Goal: Task Accomplishment & Management: Manage account settings

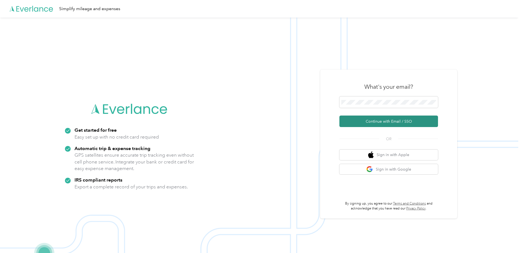
click at [379, 120] on button "Continue with Email / SSO" at bounding box center [388, 121] width 99 height 11
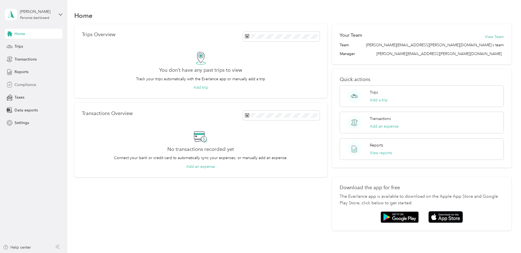
click at [23, 85] on span "Compliance" at bounding box center [26, 85] width 22 height 6
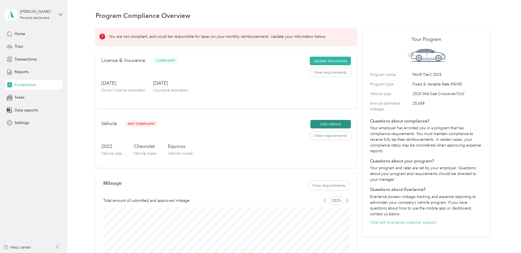
click at [321, 124] on button "Edit vehicle" at bounding box center [330, 124] width 41 height 9
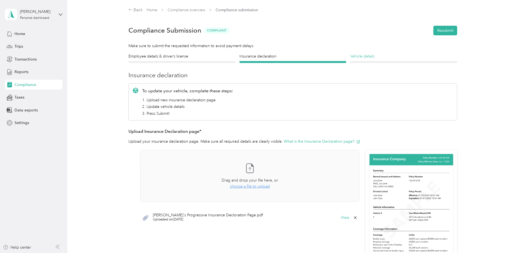
click at [371, 59] on h4 "Vehicle details" at bounding box center [403, 56] width 107 height 6
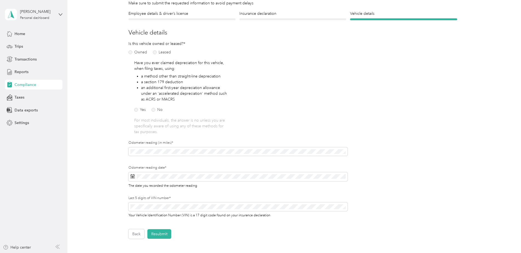
scroll to position [82, 0]
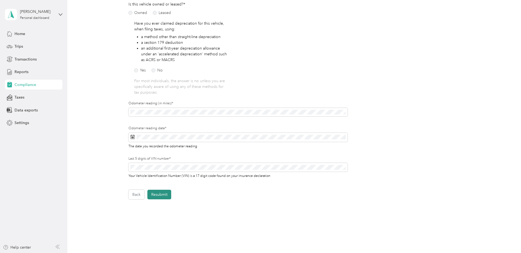
click at [157, 196] on button "Resubmit" at bounding box center [159, 195] width 24 height 10
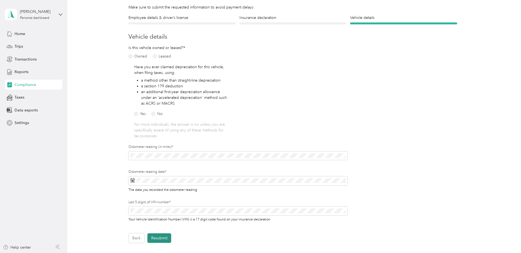
scroll to position [7, 0]
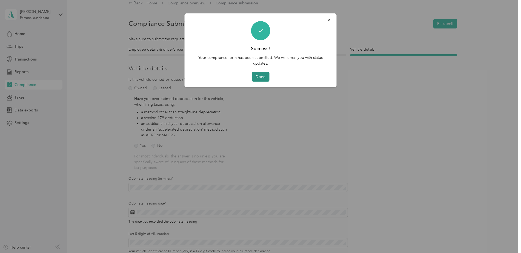
click at [261, 78] on button "Done" at bounding box center [261, 77] width 18 height 10
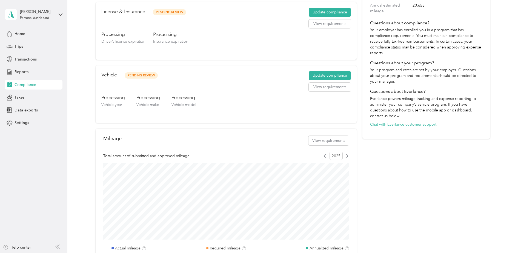
scroll to position [198, 0]
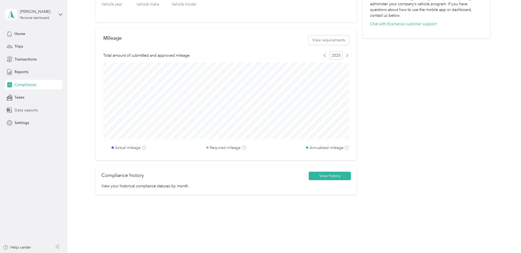
click at [27, 109] on span "Data exports" at bounding box center [26, 110] width 23 height 6
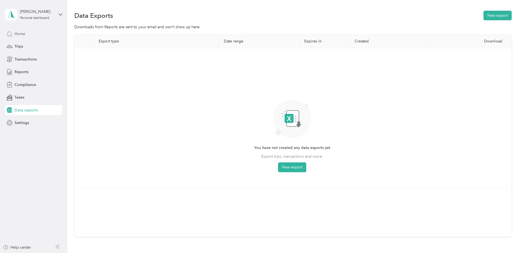
click at [22, 33] on span "Home" at bounding box center [20, 34] width 11 height 6
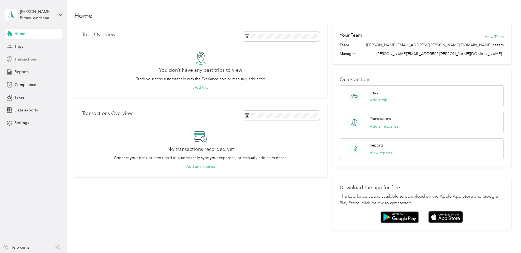
click at [23, 59] on span "Transactions" at bounding box center [26, 59] width 22 height 6
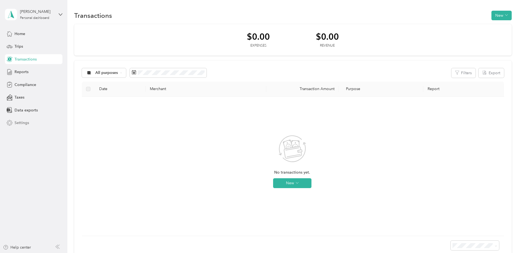
click at [23, 123] on span "Settings" at bounding box center [22, 123] width 15 height 6
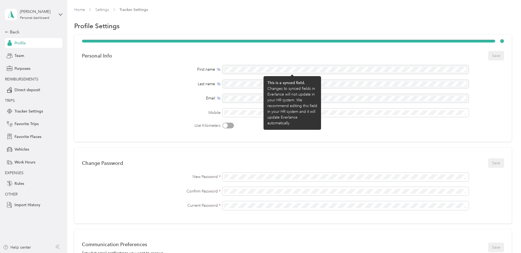
click at [241, 70] on div at bounding box center [345, 69] width 246 height 9
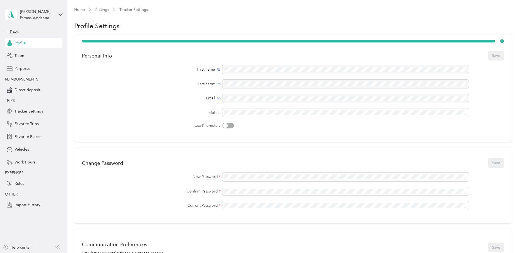
click at [168, 114] on label "Mobile" at bounding box center [151, 113] width 139 height 6
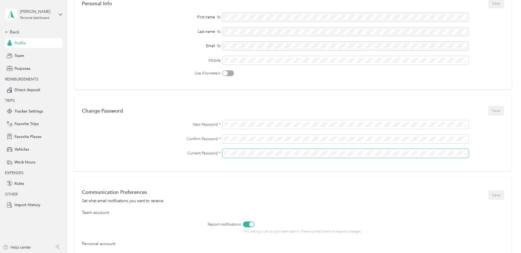
scroll to position [55, 0]
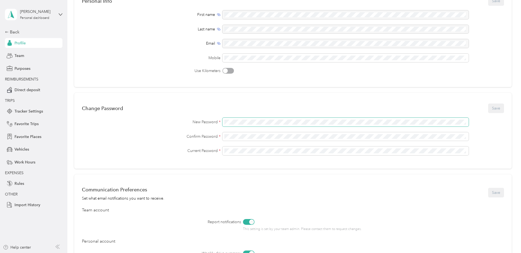
click at [175, 124] on div "New Password *" at bounding box center [293, 122] width 422 height 9
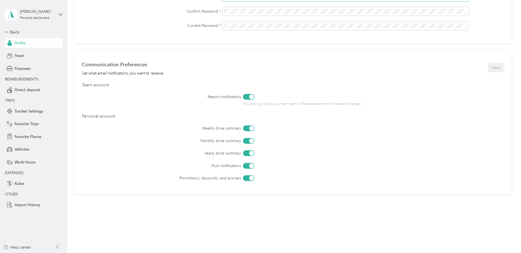
scroll to position [184, 0]
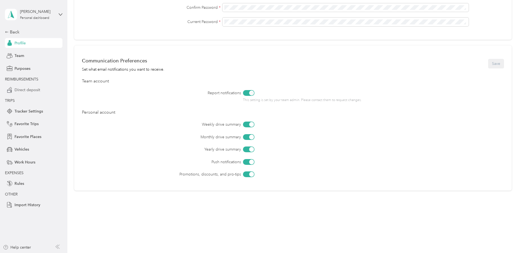
click at [25, 89] on span "Direct deposit" at bounding box center [28, 90] width 26 height 6
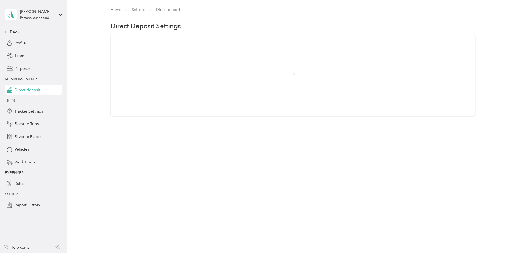
click at [25, 90] on span "Direct deposit" at bounding box center [28, 90] width 26 height 6
click at [23, 68] on span "Purposes" at bounding box center [23, 69] width 16 height 6
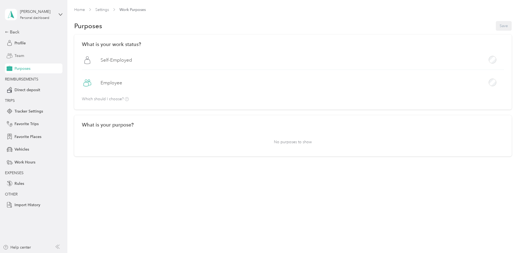
click at [22, 55] on span "Team" at bounding box center [20, 56] width 10 height 6
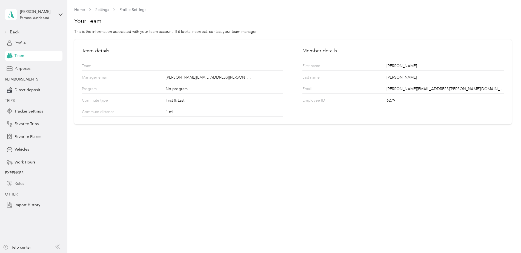
click at [24, 183] on div "Rules" at bounding box center [33, 183] width 57 height 10
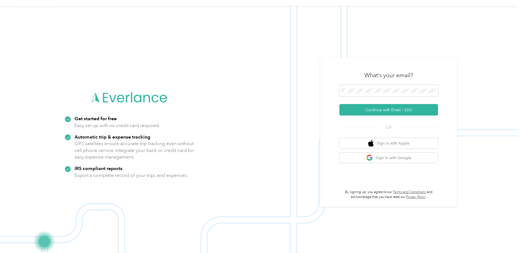
scroll to position [18, 0]
